Goal: Information Seeking & Learning: Learn about a topic

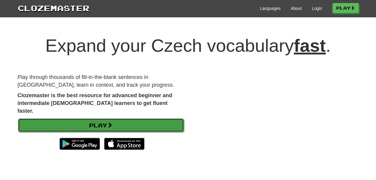
click at [141, 118] on link "Play" at bounding box center [101, 125] width 166 height 14
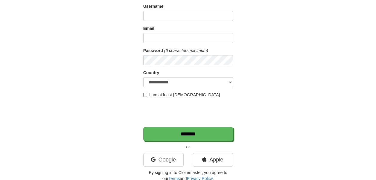
scroll to position [90, 0]
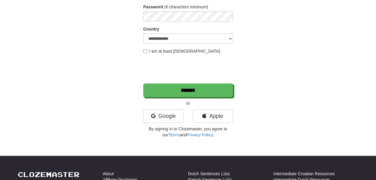
type input "*********"
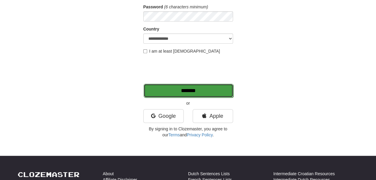
click at [184, 90] on input "*******" at bounding box center [189, 91] width 90 height 14
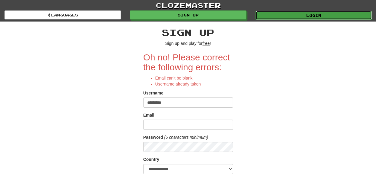
click at [300, 16] on link "Login" at bounding box center [313, 15] width 116 height 9
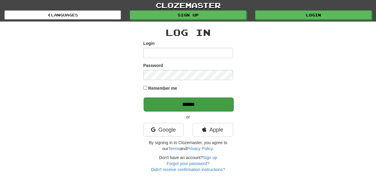
type input "*********"
click at [204, 102] on input "******" at bounding box center [189, 104] width 90 height 14
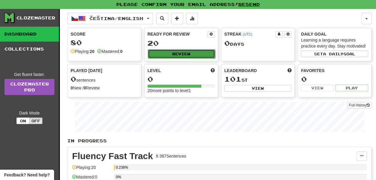
click at [178, 52] on button "Review" at bounding box center [181, 53] width 67 height 9
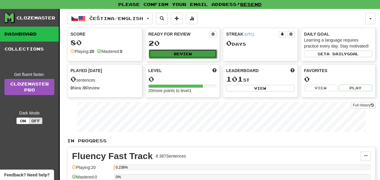
select select "**"
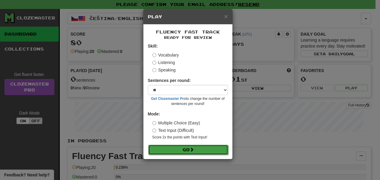
click at [202, 147] on button "Go" at bounding box center [188, 150] width 80 height 10
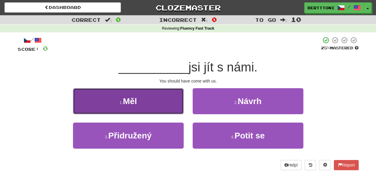
click at [136, 100] on span "Měl" at bounding box center [130, 101] width 14 height 9
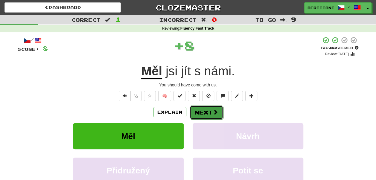
click at [213, 111] on span at bounding box center [215, 111] width 5 height 5
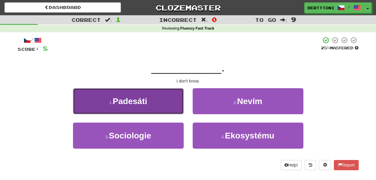
click at [129, 101] on span "Padesáti" at bounding box center [130, 101] width 34 height 9
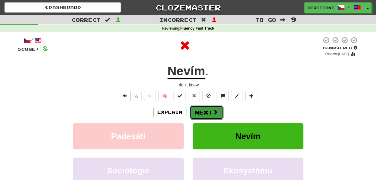
click at [208, 114] on button "Next" at bounding box center [206, 113] width 33 height 14
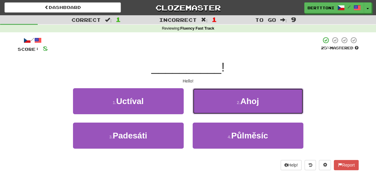
click at [227, 100] on button "2 . Ahoj" at bounding box center [248, 101] width 111 height 26
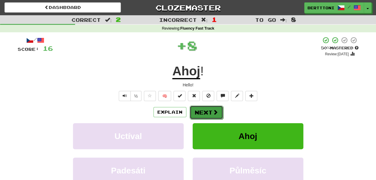
click at [211, 109] on button "Next" at bounding box center [206, 113] width 33 height 14
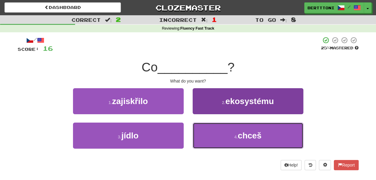
click at [228, 136] on button "4 . chceš" at bounding box center [248, 136] width 111 height 26
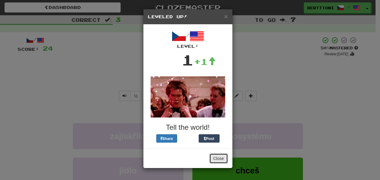
click at [219, 159] on button "Close" at bounding box center [219, 158] width 19 height 10
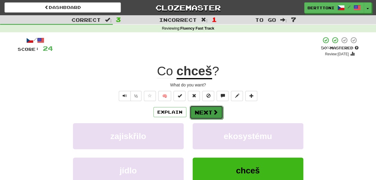
click at [207, 113] on button "Next" at bounding box center [206, 113] width 33 height 14
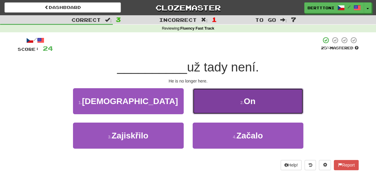
click at [257, 99] on button "2 . On" at bounding box center [248, 101] width 111 height 26
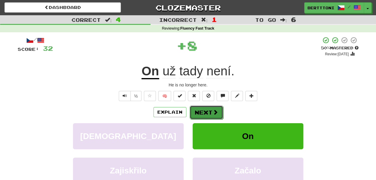
click at [213, 111] on span at bounding box center [215, 111] width 5 height 5
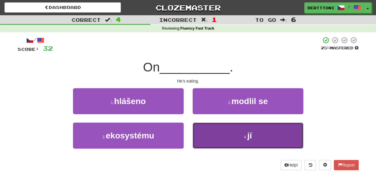
click at [258, 135] on button "4 . jí" at bounding box center [248, 136] width 111 height 26
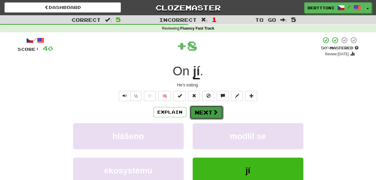
click at [207, 112] on button "Next" at bounding box center [206, 113] width 33 height 14
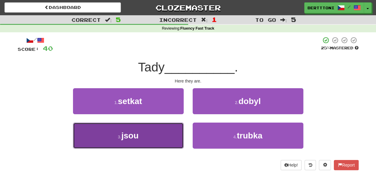
click at [144, 138] on button "3 . jsou" at bounding box center [128, 136] width 111 height 26
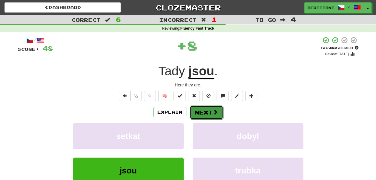
click at [211, 112] on button "Next" at bounding box center [206, 113] width 33 height 14
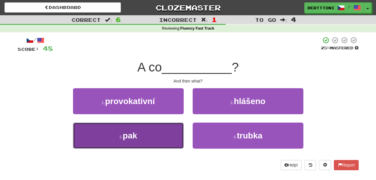
click at [135, 141] on button "3 . pak" at bounding box center [128, 136] width 111 height 26
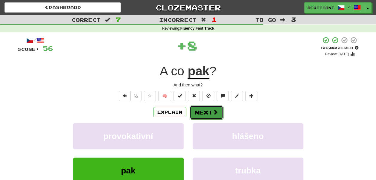
click at [207, 110] on button "Next" at bounding box center [206, 113] width 33 height 14
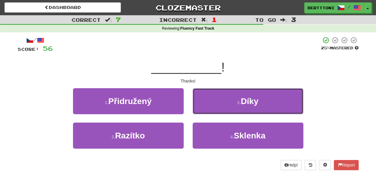
drag, startPoint x: 256, startPoint y: 101, endPoint x: 249, endPoint y: 103, distance: 7.1
click at [255, 100] on span "Díky" at bounding box center [250, 101] width 18 height 9
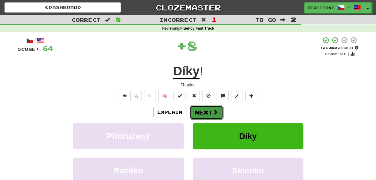
click at [211, 111] on button "Next" at bounding box center [206, 113] width 33 height 14
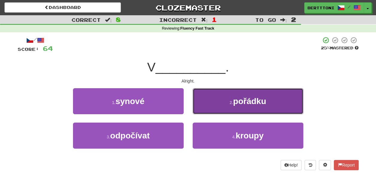
click at [249, 99] on span "pořádku" at bounding box center [249, 101] width 33 height 9
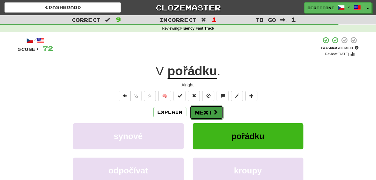
click at [205, 113] on button "Next" at bounding box center [206, 113] width 33 height 14
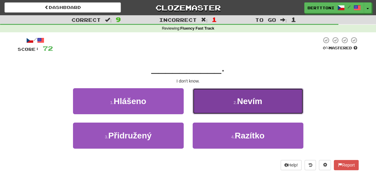
click at [247, 97] on span "Nevím" at bounding box center [249, 101] width 25 height 9
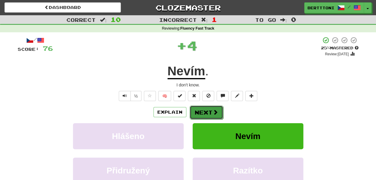
click at [209, 109] on button "Next" at bounding box center [206, 113] width 33 height 14
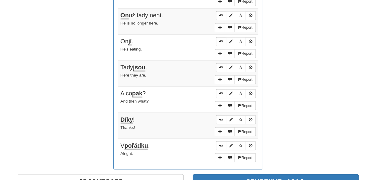
scroll to position [478, 0]
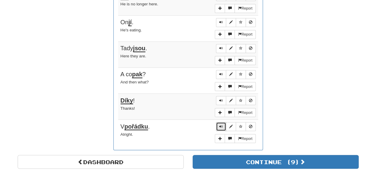
click at [221, 124] on span "Sentence controls" at bounding box center [221, 126] width 4 height 4
click at [223, 124] on span "Sentence controls" at bounding box center [221, 126] width 4 height 4
click at [218, 96] on button "Sentence controls" at bounding box center [221, 100] width 10 height 9
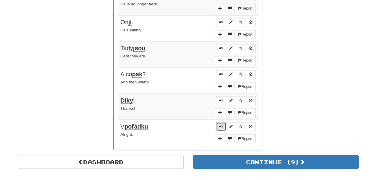
click at [222, 124] on span "Sentence controls" at bounding box center [221, 126] width 4 height 4
click at [221, 97] on button "Sentence controls" at bounding box center [221, 100] width 10 height 9
click at [222, 124] on span "Sentence controls" at bounding box center [221, 126] width 4 height 4
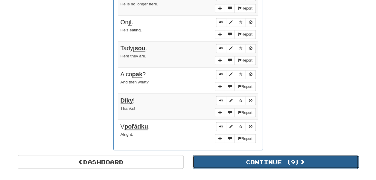
click at [258, 155] on button "Continue ( 9 )" at bounding box center [276, 162] width 166 height 14
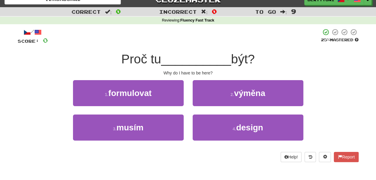
scroll to position [3, 0]
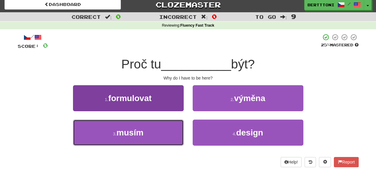
click at [155, 124] on button "3 . musím" at bounding box center [128, 133] width 111 height 26
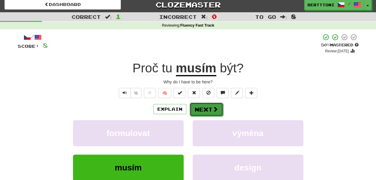
click at [210, 107] on button "Next" at bounding box center [206, 110] width 33 height 14
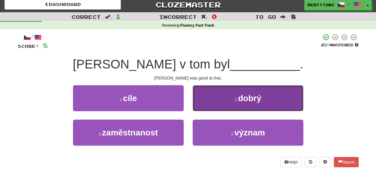
click at [255, 98] on span "dobrý" at bounding box center [249, 98] width 23 height 9
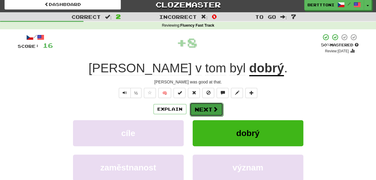
click at [211, 105] on button "Next" at bounding box center [206, 110] width 33 height 14
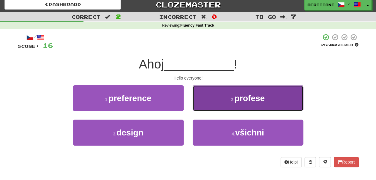
click at [245, 100] on span "profese" at bounding box center [249, 98] width 30 height 9
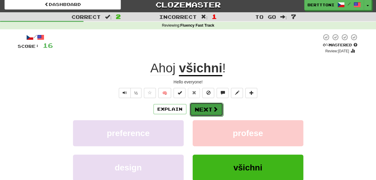
click at [207, 108] on button "Next" at bounding box center [206, 110] width 33 height 14
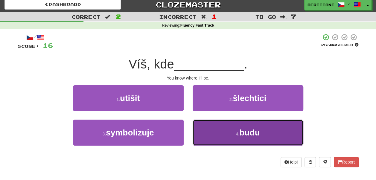
click at [249, 133] on span "budu" at bounding box center [249, 132] width 20 height 9
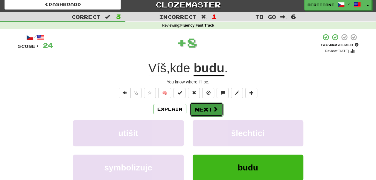
click at [208, 109] on button "Next" at bounding box center [206, 110] width 33 height 14
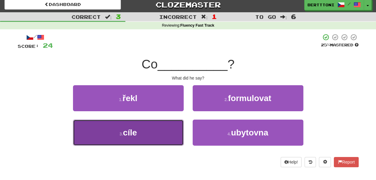
click at [162, 130] on button "3 . cíle" at bounding box center [128, 133] width 111 height 26
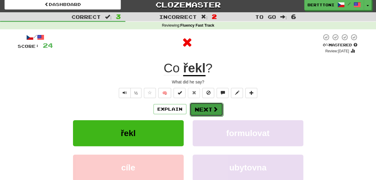
click at [213, 107] on span at bounding box center [215, 108] width 5 height 5
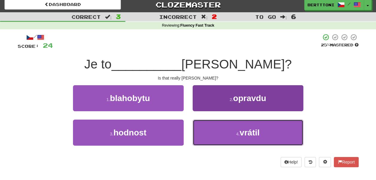
click at [235, 129] on button "4 . vrátil" at bounding box center [248, 133] width 111 height 26
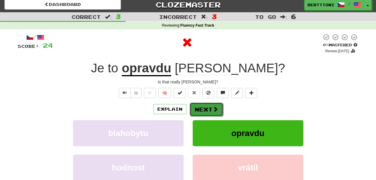
click at [206, 109] on button "Next" at bounding box center [206, 110] width 33 height 14
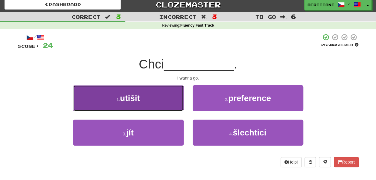
click at [157, 102] on button "1 . utišit" at bounding box center [128, 98] width 111 height 26
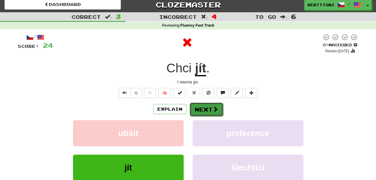
click at [208, 109] on button "Next" at bounding box center [206, 110] width 33 height 14
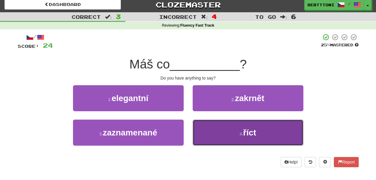
drag, startPoint x: 242, startPoint y: 132, endPoint x: 237, endPoint y: 132, distance: 4.5
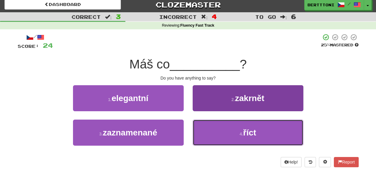
click at [242, 132] on small "4 ." at bounding box center [242, 134] width 4 height 5
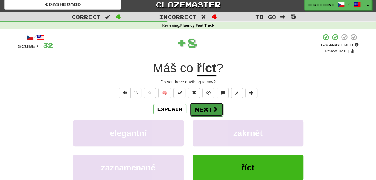
click at [203, 106] on button "Next" at bounding box center [206, 110] width 33 height 14
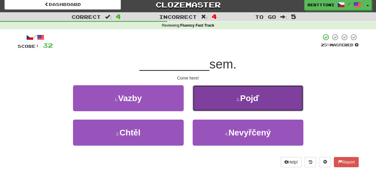
click at [238, 105] on button "2 . Pojď" at bounding box center [248, 98] width 111 height 26
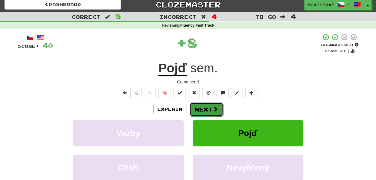
click at [210, 110] on button "Next" at bounding box center [206, 110] width 33 height 14
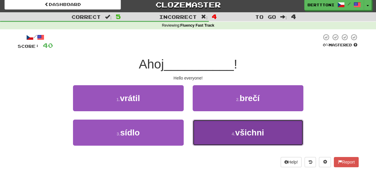
click at [229, 132] on button "4 . všichni" at bounding box center [248, 133] width 111 height 26
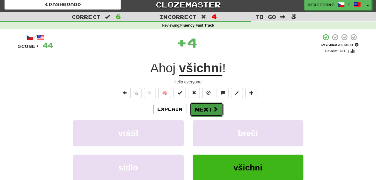
click at [211, 110] on button "Next" at bounding box center [206, 110] width 33 height 14
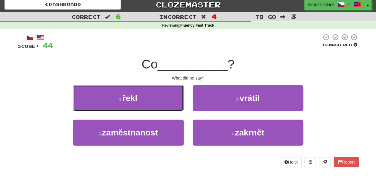
click at [162, 97] on button "1 . řekl" at bounding box center [128, 98] width 111 height 26
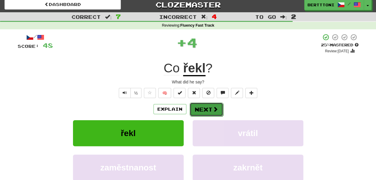
click at [217, 106] on button "Next" at bounding box center [206, 110] width 33 height 14
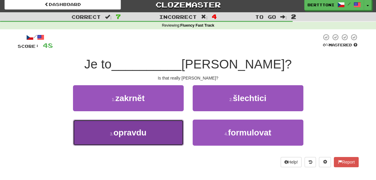
click at [161, 127] on button "3 . opravdu" at bounding box center [128, 133] width 111 height 26
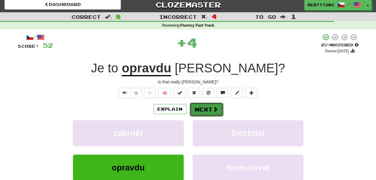
click at [205, 106] on button "Next" at bounding box center [206, 110] width 33 height 14
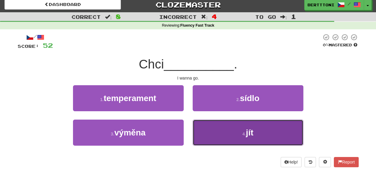
click at [233, 128] on button "4 . jít" at bounding box center [248, 133] width 111 height 26
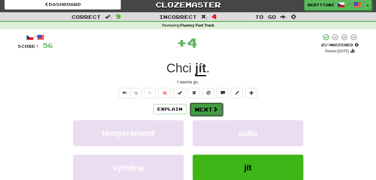
click at [209, 108] on button "Next" at bounding box center [206, 110] width 33 height 14
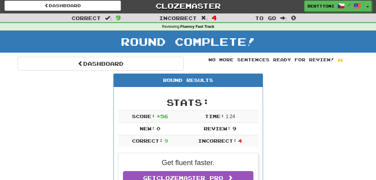
scroll to position [0, 0]
